Goal: Task Accomplishment & Management: Complete application form

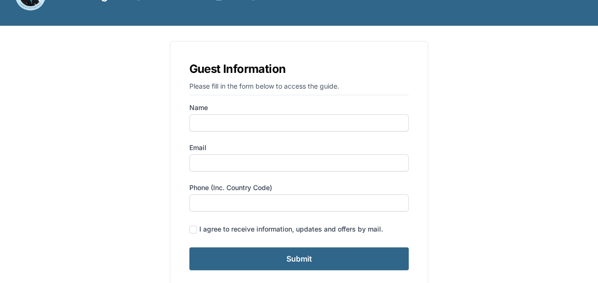
scroll to position [20, 0]
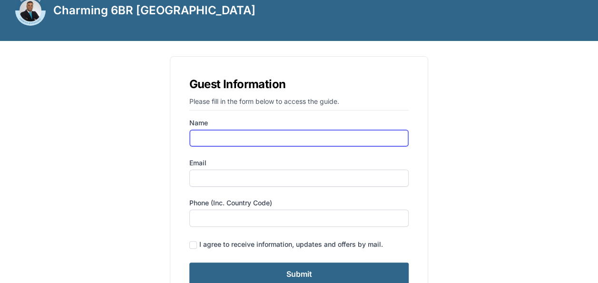
click at [294, 138] on input "Name" at bounding box center [299, 137] width 220 height 17
type input "[PERSON_NAME]"
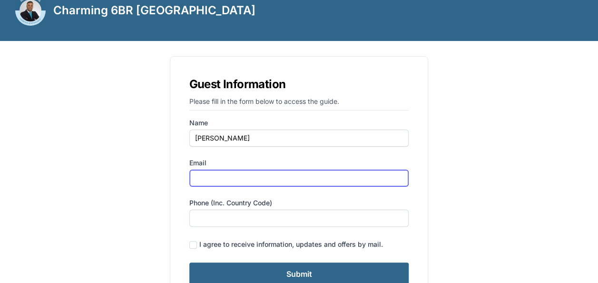
type input "[EMAIL_ADDRESS][DOMAIN_NAME]"
type input "07958547406"
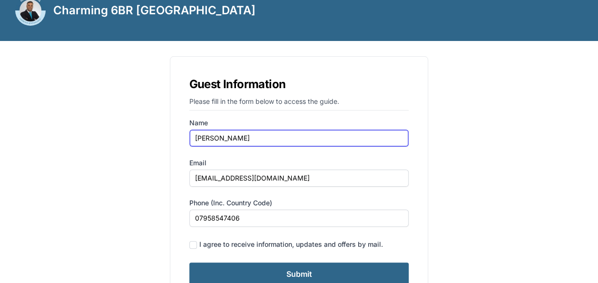
drag, startPoint x: 235, startPoint y: 137, endPoint x: 216, endPoint y: 137, distance: 19.5
click at [216, 137] on input "[PERSON_NAME]" at bounding box center [299, 137] width 220 height 17
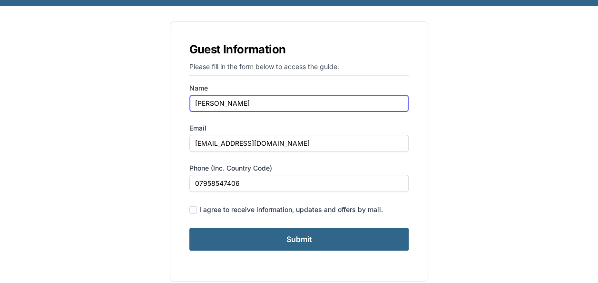
scroll to position [68, 0]
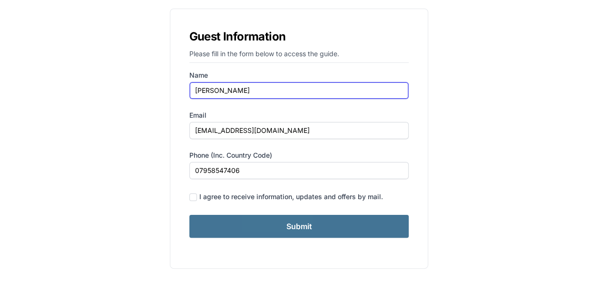
type input "[PERSON_NAME]"
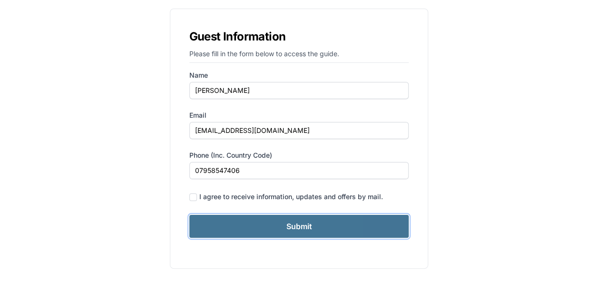
click at [260, 221] on input "Submit" at bounding box center [299, 226] width 220 height 23
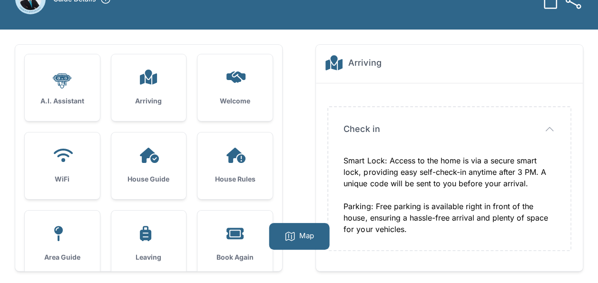
scroll to position [61, 0]
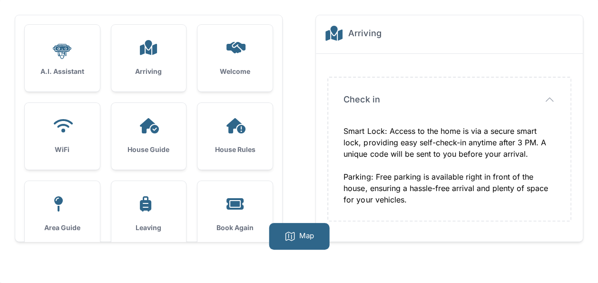
drag, startPoint x: 154, startPoint y: 80, endPoint x: 172, endPoint y: 80, distance: 17.6
click at [154, 80] on div "Arriving" at bounding box center [148, 58] width 75 height 67
click at [293, 233] on icon at bounding box center [289, 235] width 11 height 11
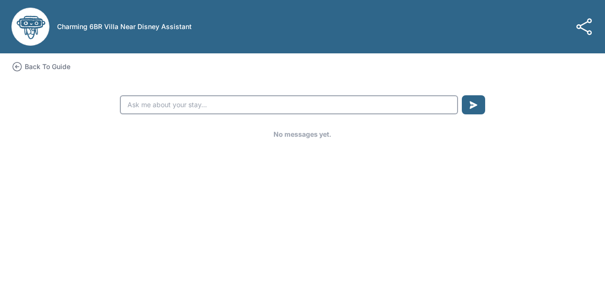
click at [152, 102] on input "text" at bounding box center [289, 104] width 338 height 19
type input "How far are the resort facilities from the house?"
click at [476, 106] on icon "submit" at bounding box center [474, 105] width 8 height 8
